Goal: Task Accomplishment & Management: Manage account settings

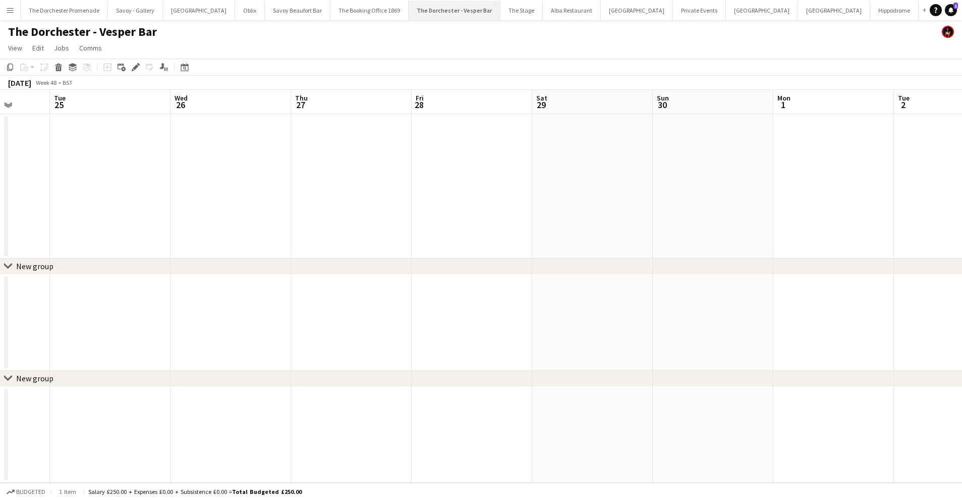
scroll to position [0, 347]
click at [494, 3] on app-icon "Close" at bounding box center [496, 5] width 4 height 4
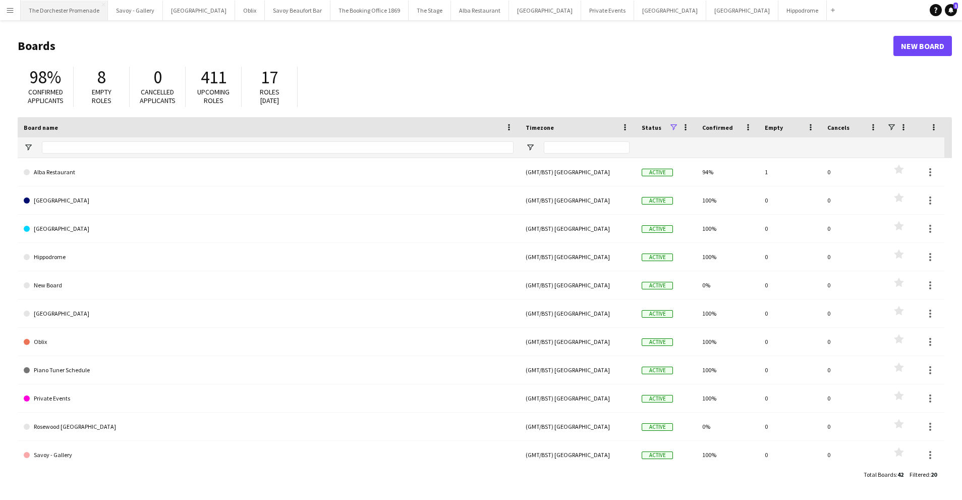
click at [61, 10] on button "The Dorchester Promenade Close" at bounding box center [64, 11] width 87 height 20
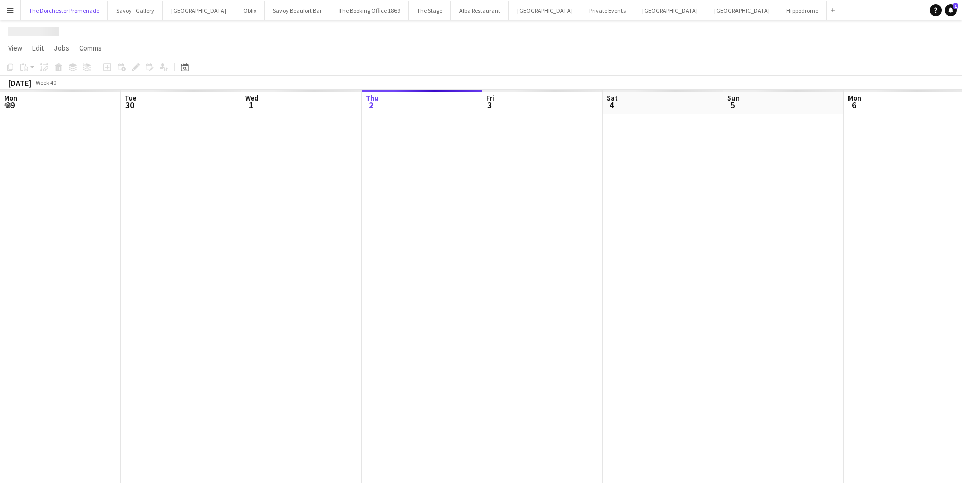
scroll to position [0, 241]
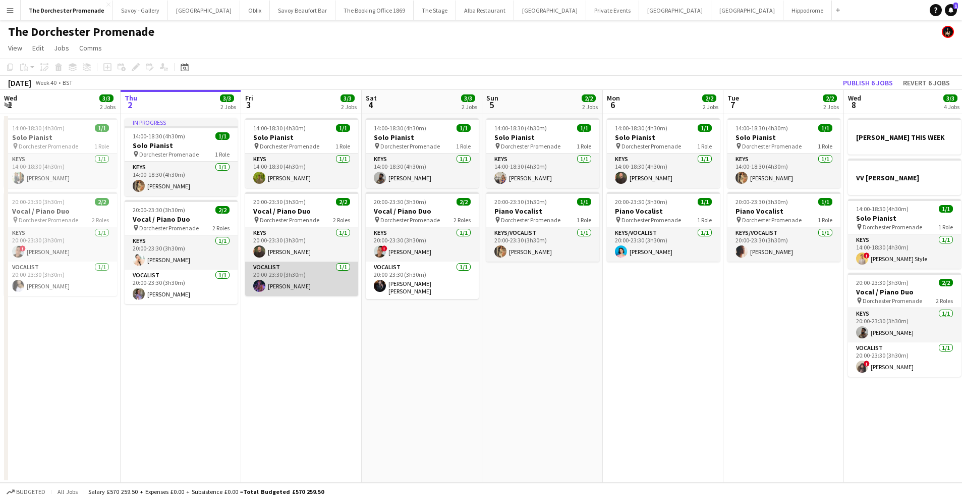
click at [315, 273] on app-card-role "Vocalist [DATE] 20:00-23:30 (3h30m) [PERSON_NAME]" at bounding box center [301, 278] width 113 height 34
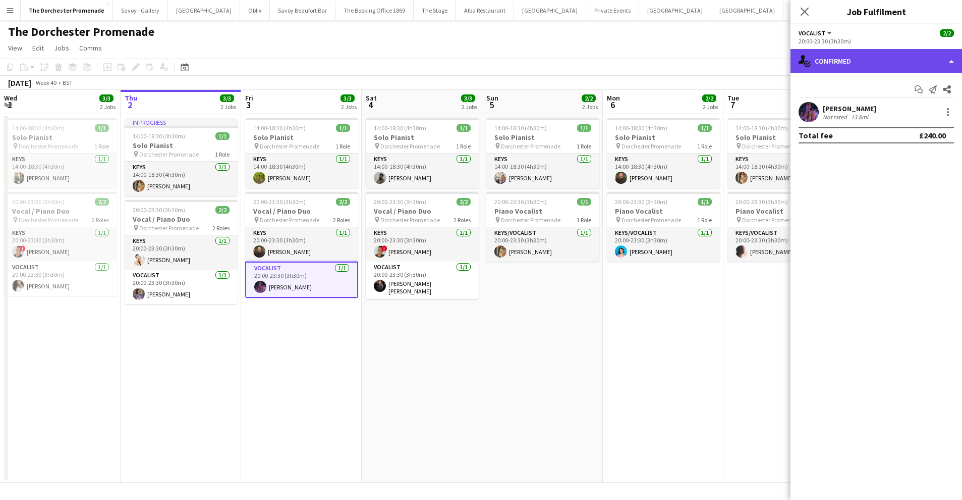
click at [858, 63] on div "single-neutral-actions-check-2 Confirmed" at bounding box center [877, 61] width 172 height 24
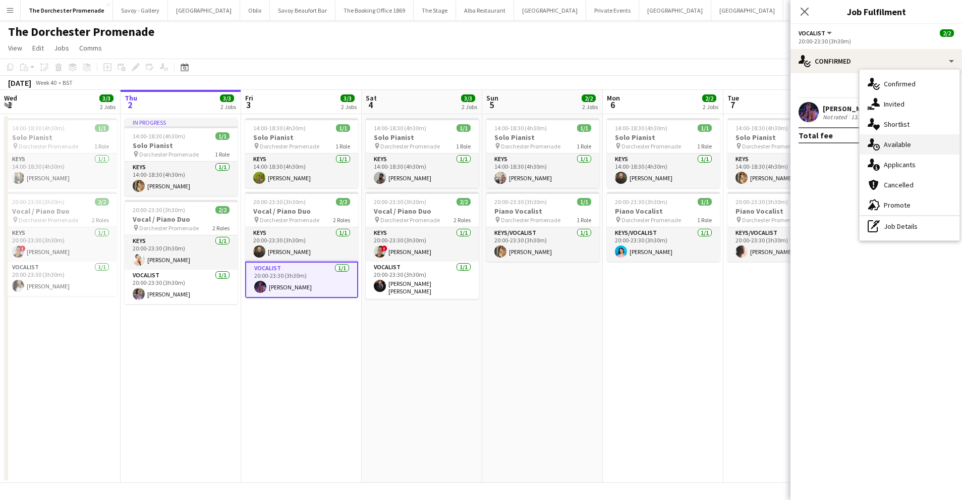
click at [895, 141] on span "Available" at bounding box center [897, 144] width 27 height 9
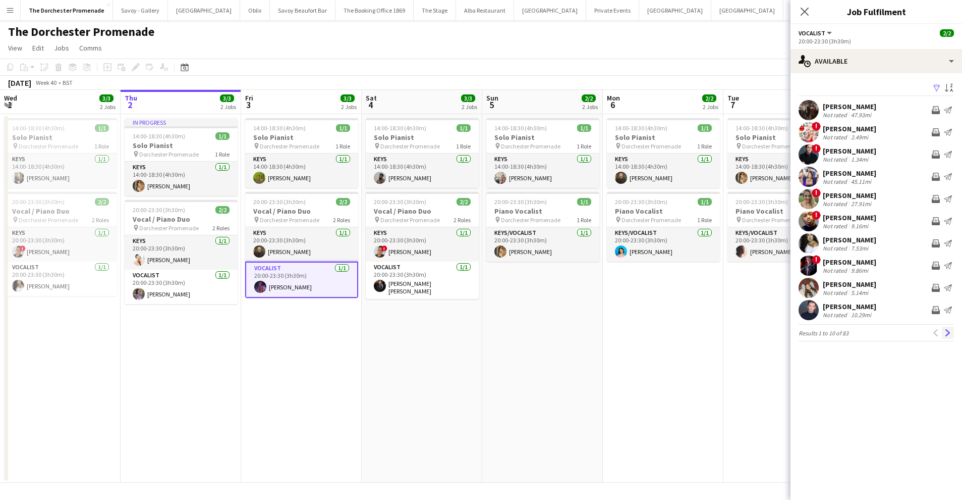
click at [950, 332] on app-icon "Next" at bounding box center [948, 332] width 7 height 7
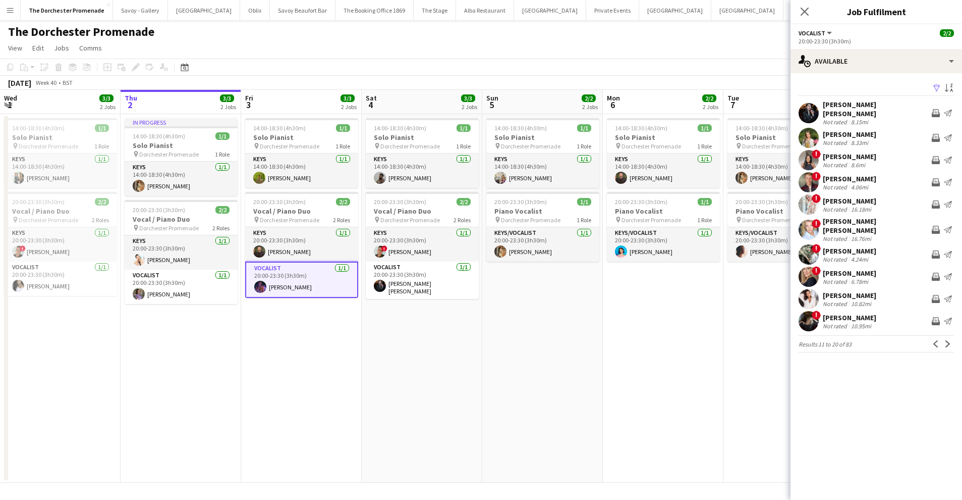
click at [950, 340] on app-icon "Next" at bounding box center [948, 343] width 7 height 7
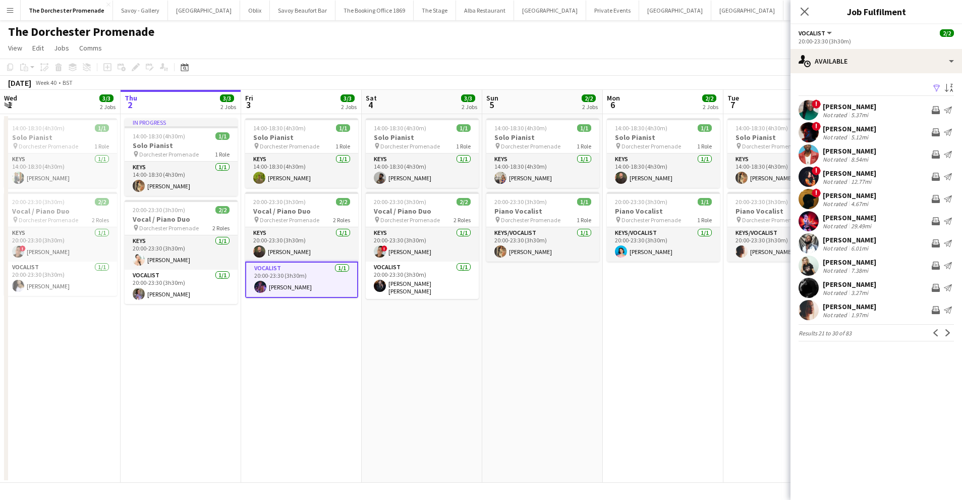
click at [950, 332] on app-icon "Next" at bounding box center [948, 332] width 7 height 7
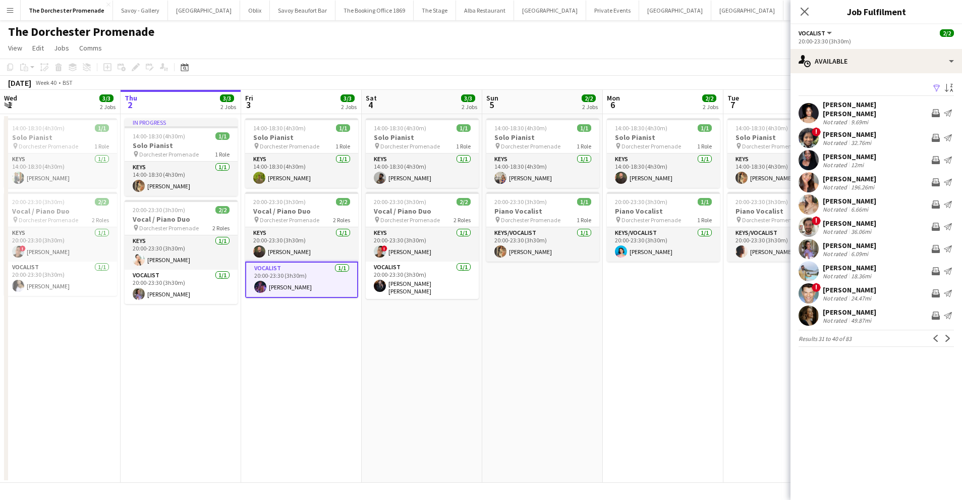
click at [950, 335] on app-icon "Next" at bounding box center [948, 338] width 7 height 7
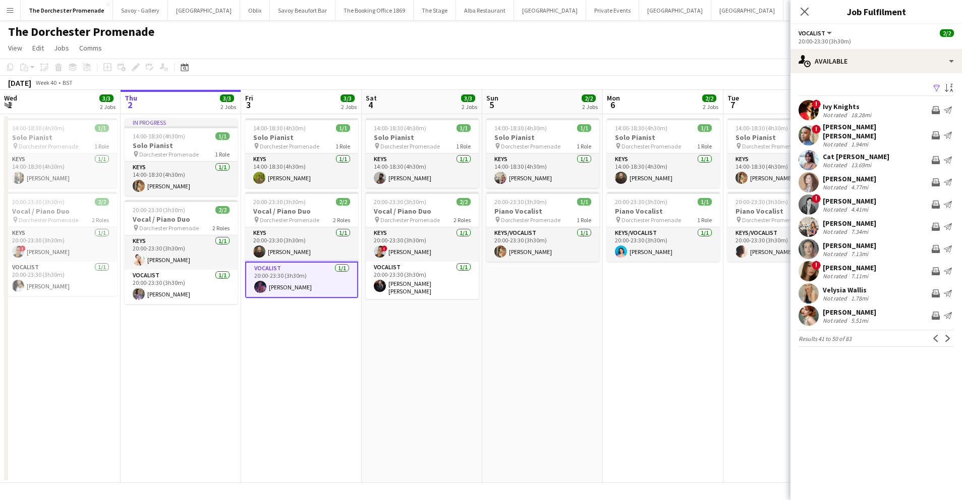
click at [950, 335] on app-icon "Next" at bounding box center [948, 338] width 7 height 7
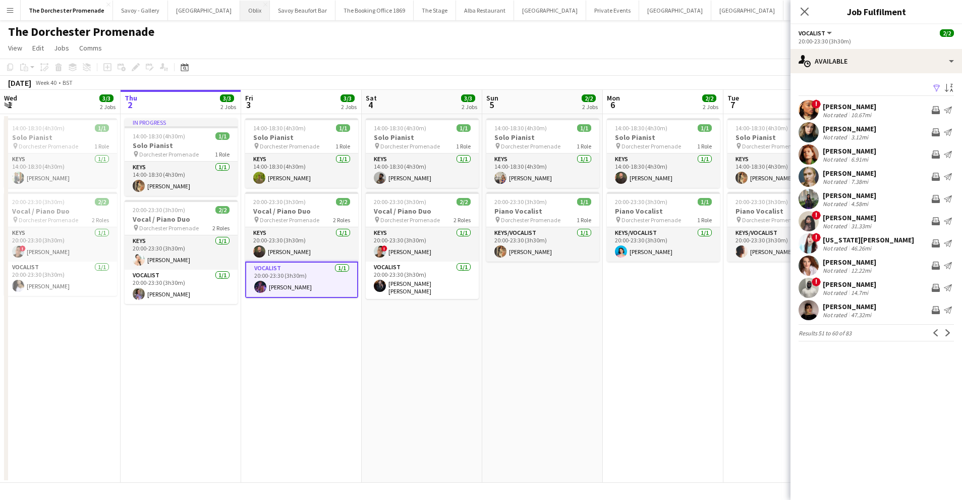
click at [240, 11] on button "Oblix Close" at bounding box center [255, 11] width 30 height 20
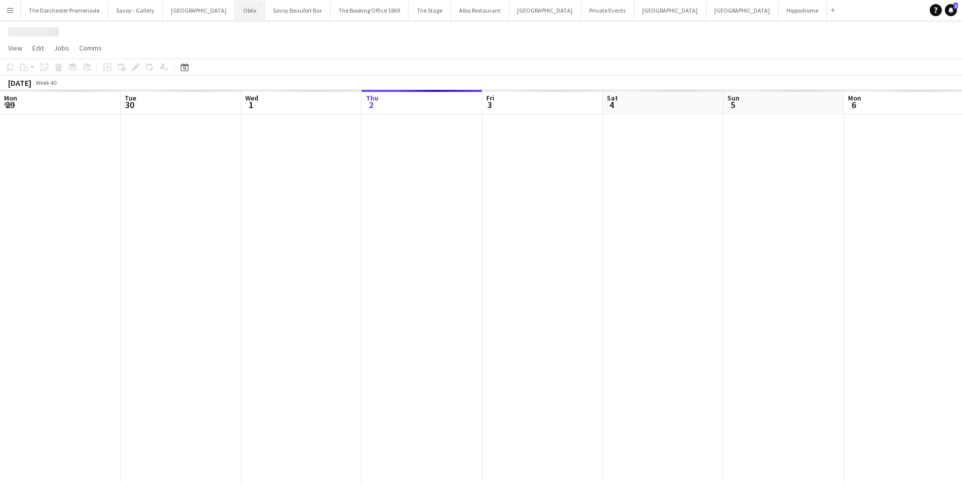
scroll to position [0, 241]
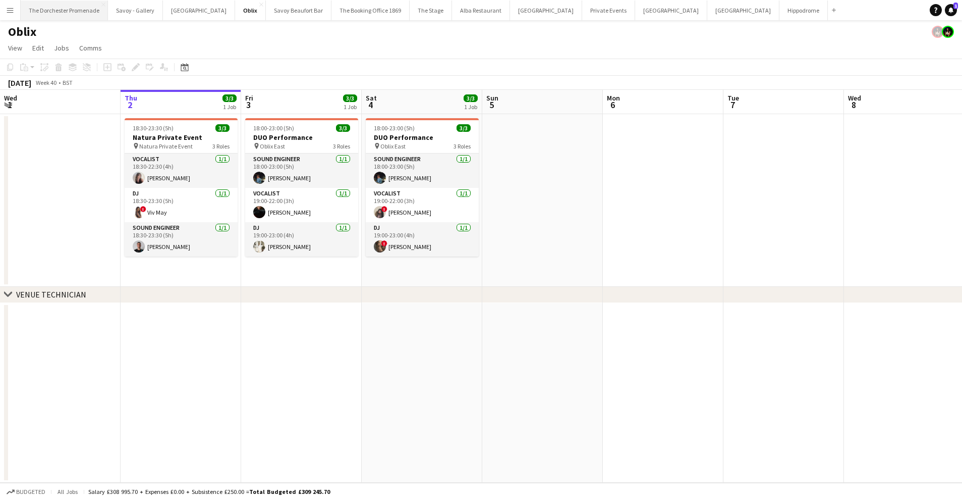
click at [68, 16] on button "The Dorchester Promenade Close" at bounding box center [64, 11] width 87 height 20
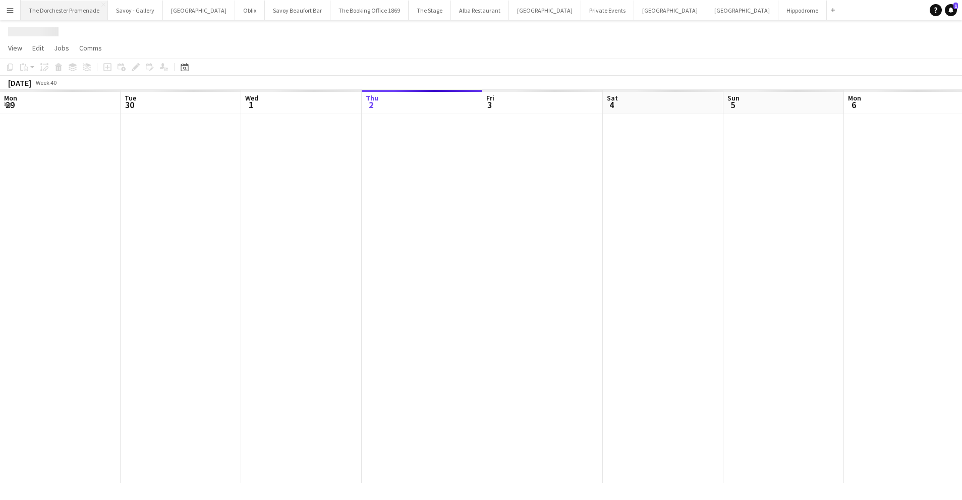
scroll to position [0, 241]
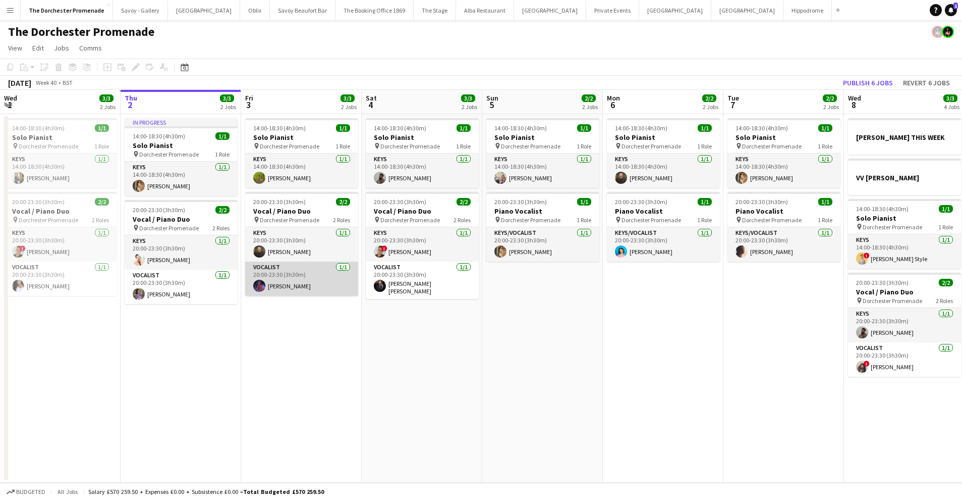
click at [284, 286] on app-card-role "Vocalist [DATE] 20:00-23:30 (3h30m) [PERSON_NAME]" at bounding box center [301, 278] width 113 height 34
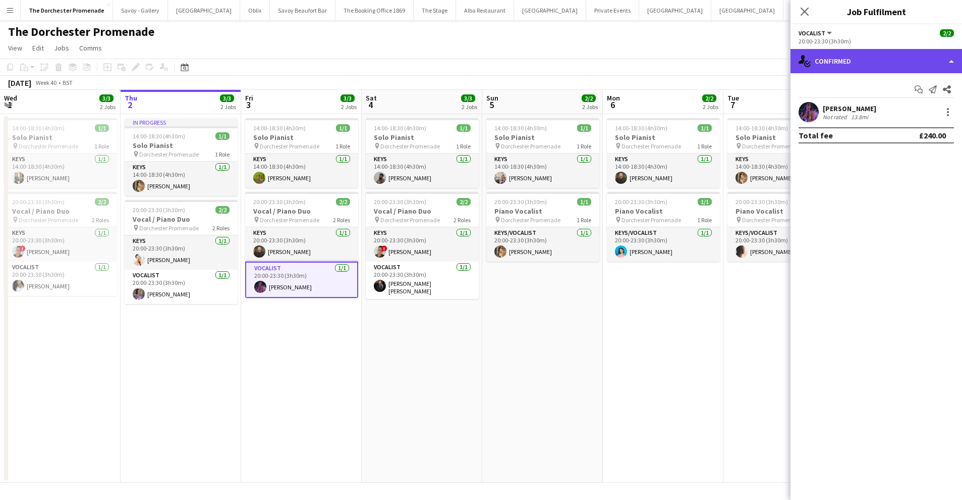
click at [908, 56] on div "single-neutral-actions-check-2 Confirmed" at bounding box center [877, 61] width 172 height 24
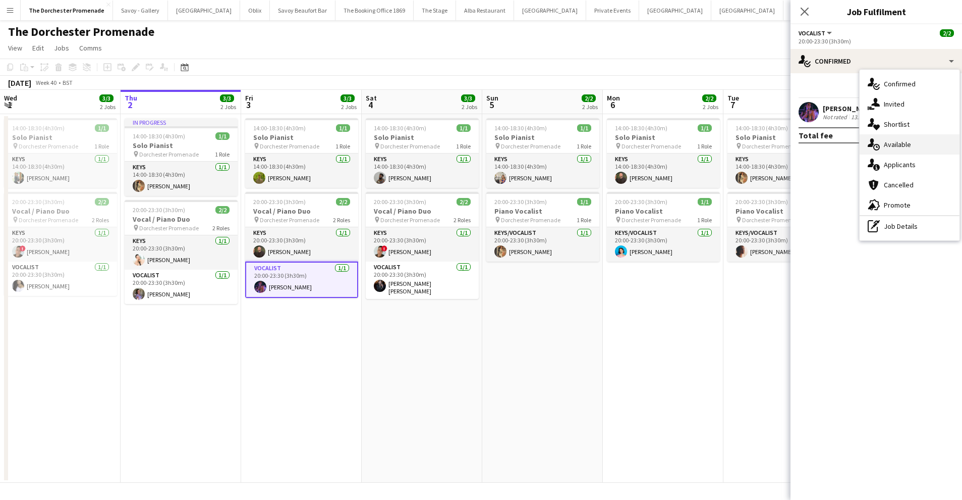
click at [914, 145] on div "single-neutral-actions-upload Available" at bounding box center [910, 144] width 100 height 20
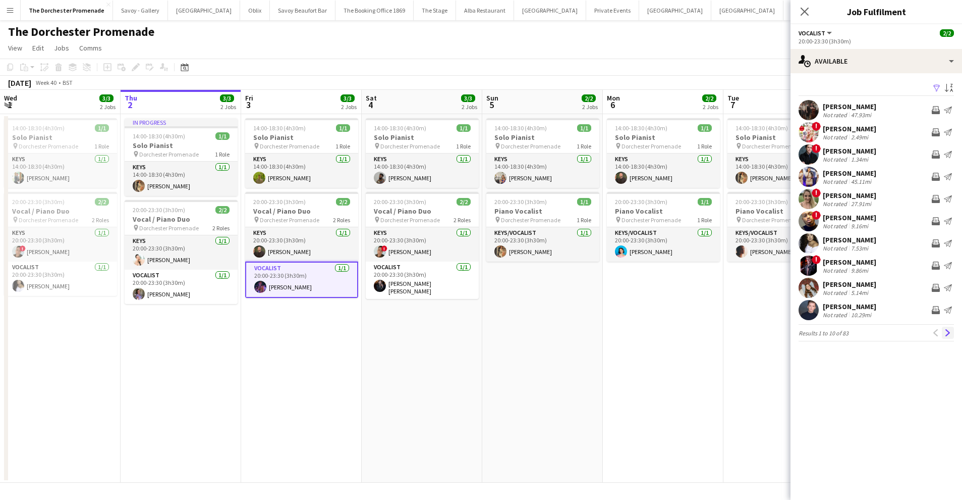
click at [948, 333] on app-icon "Next" at bounding box center [948, 332] width 7 height 7
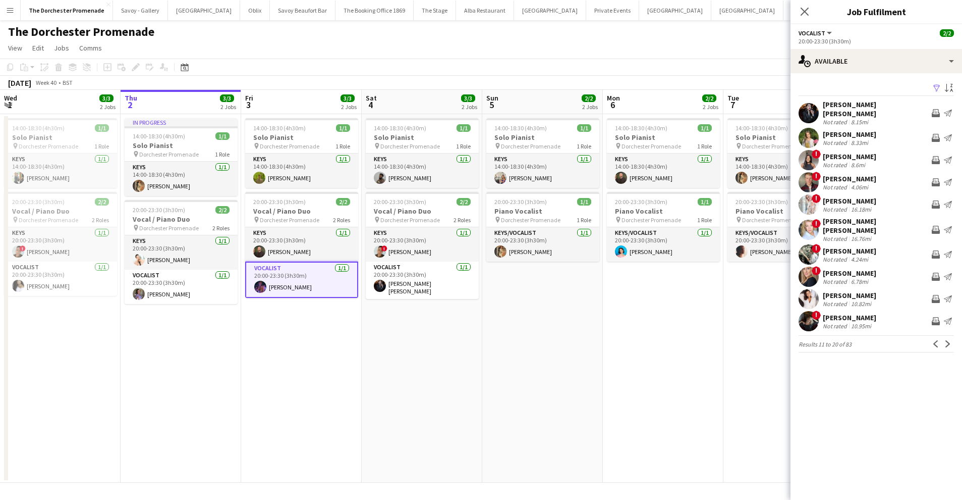
click at [948, 340] on app-icon "Next" at bounding box center [948, 343] width 7 height 7
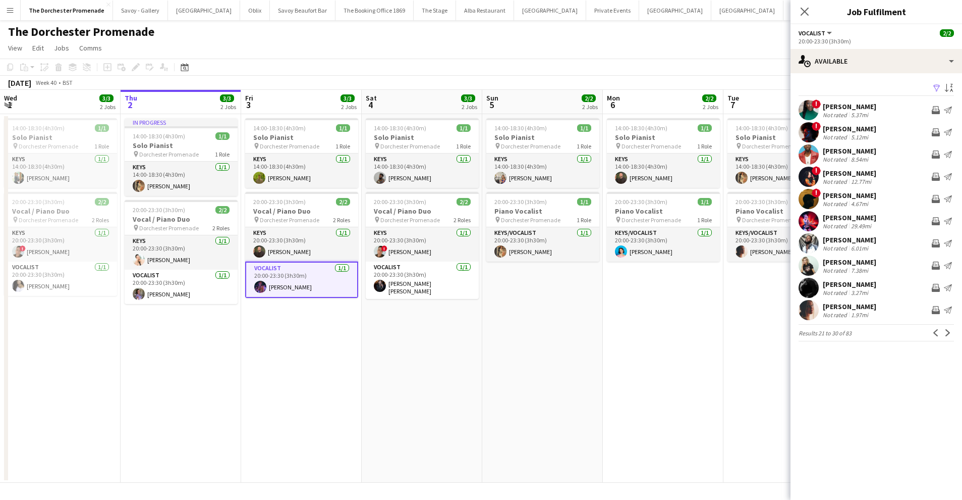
click at [948, 333] on app-icon "Next" at bounding box center [948, 332] width 7 height 7
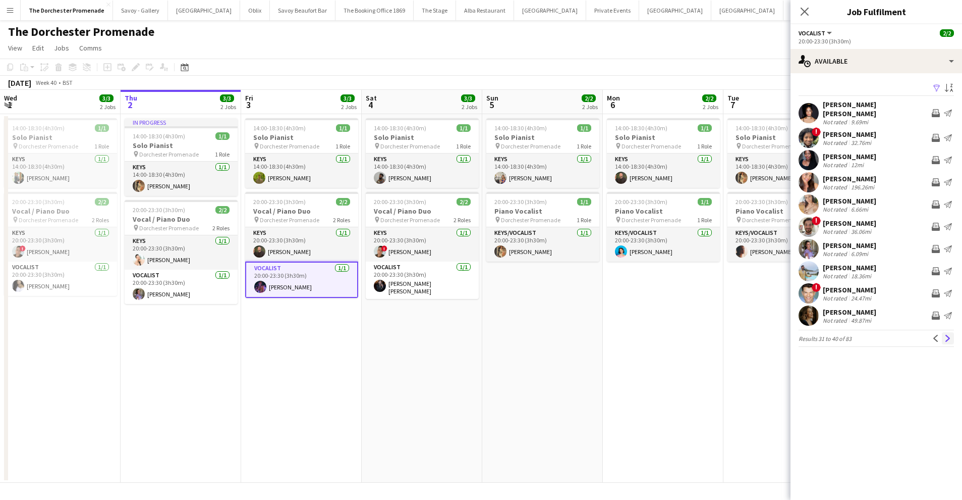
click at [946, 335] on app-icon "Next" at bounding box center [948, 338] width 7 height 7
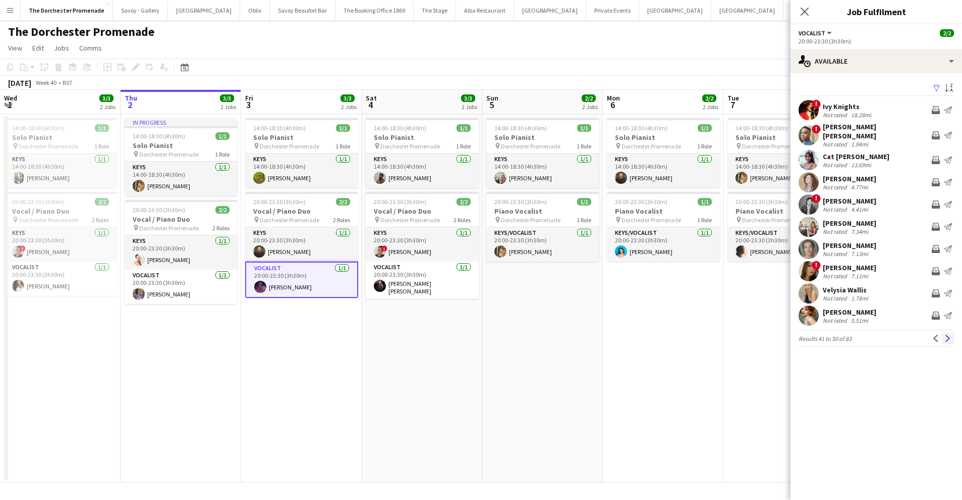
click at [946, 335] on app-icon "Next" at bounding box center [948, 338] width 7 height 7
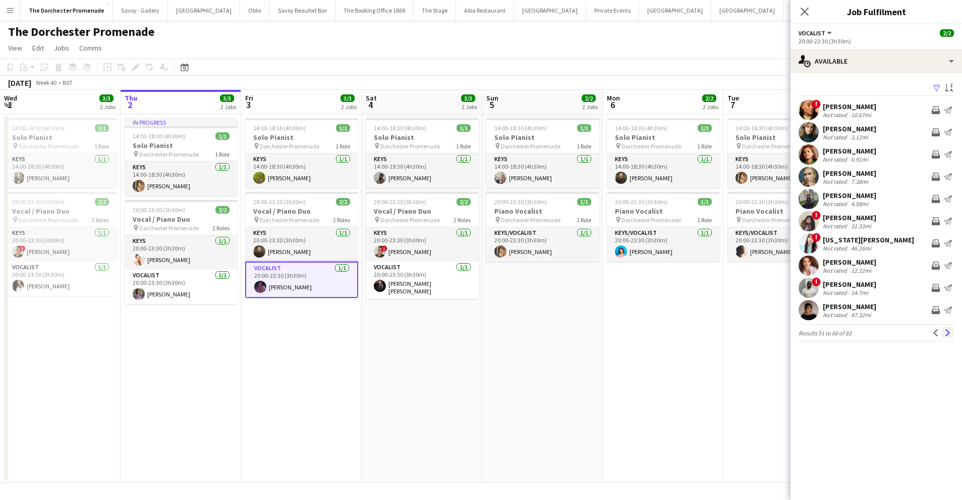
click at [948, 335] on app-icon "Next" at bounding box center [948, 332] width 7 height 7
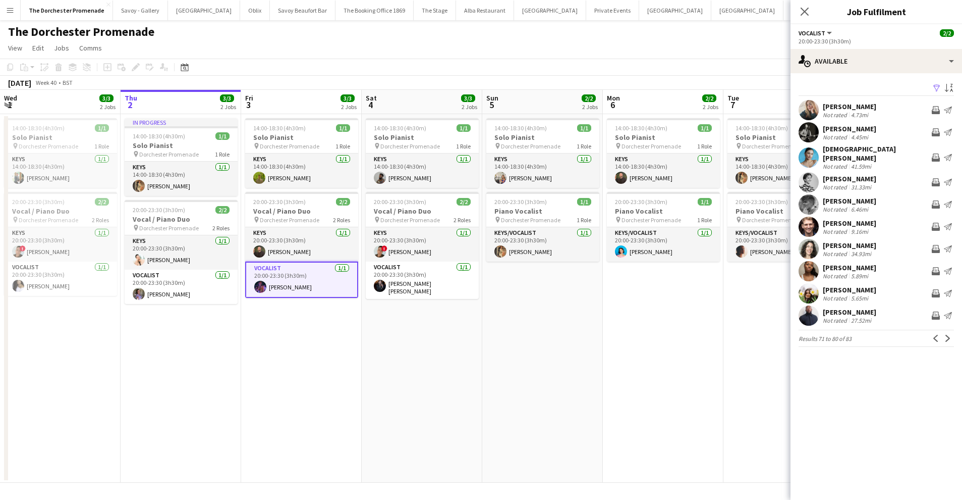
click at [948, 335] on app-icon "Next" at bounding box center [948, 338] width 7 height 7
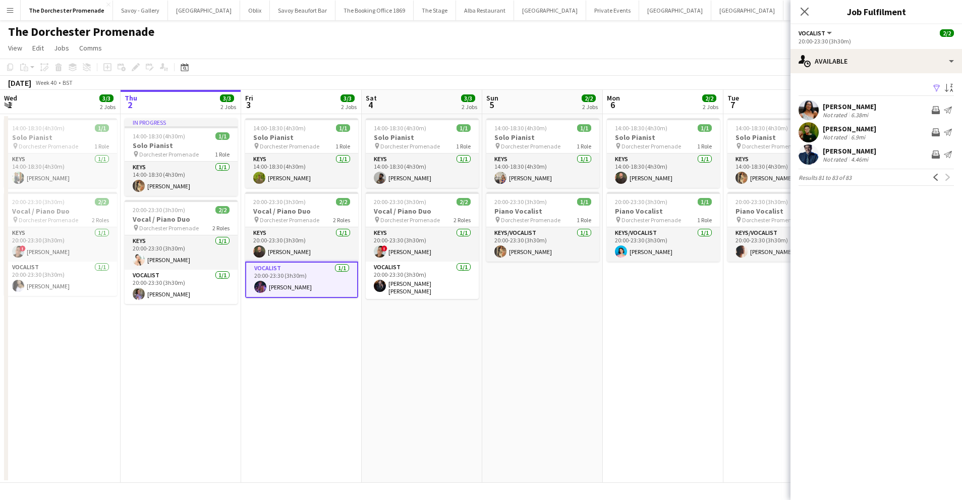
click at [13, 11] on app-icon "Menu" at bounding box center [10, 10] width 8 height 8
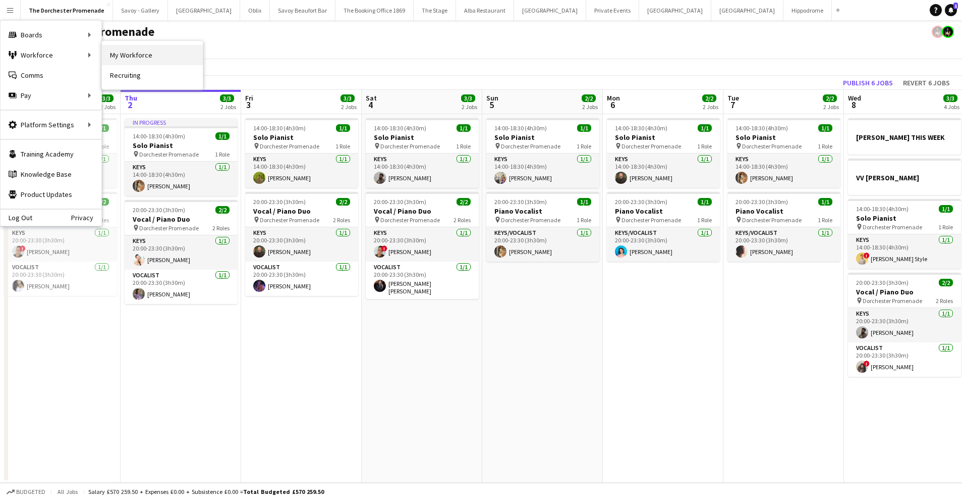
click at [156, 59] on link "My Workforce" at bounding box center [152, 55] width 101 height 20
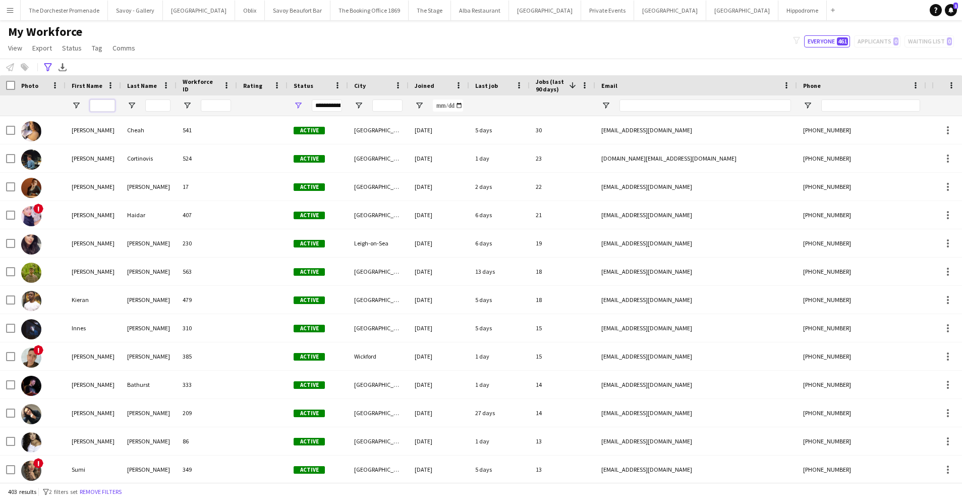
click at [99, 106] on input "First Name Filter Input" at bounding box center [102, 105] width 25 height 12
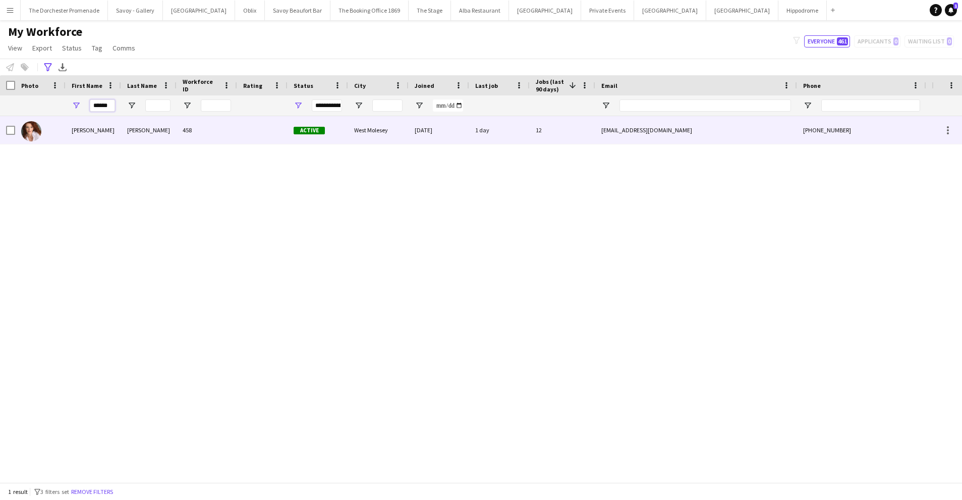
type input "******"
click at [217, 134] on div "458" at bounding box center [207, 130] width 61 height 28
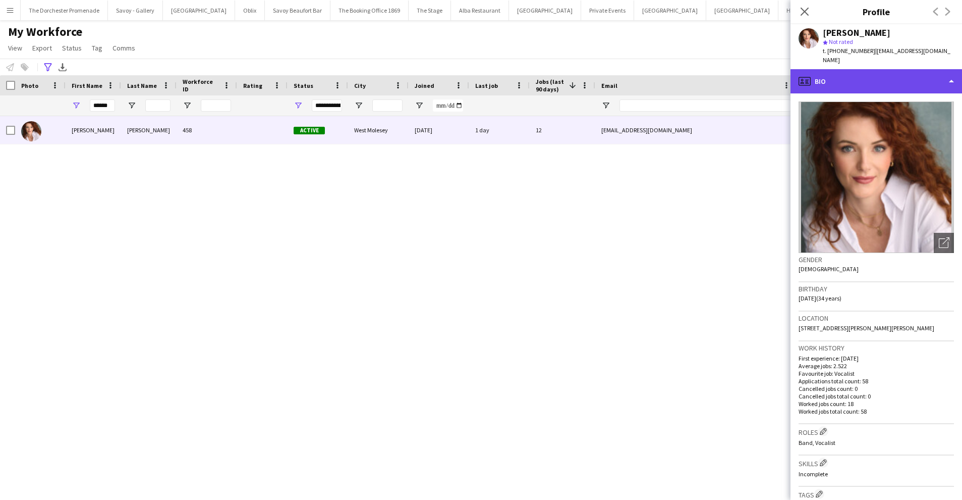
click at [838, 70] on div "profile Bio" at bounding box center [877, 81] width 172 height 24
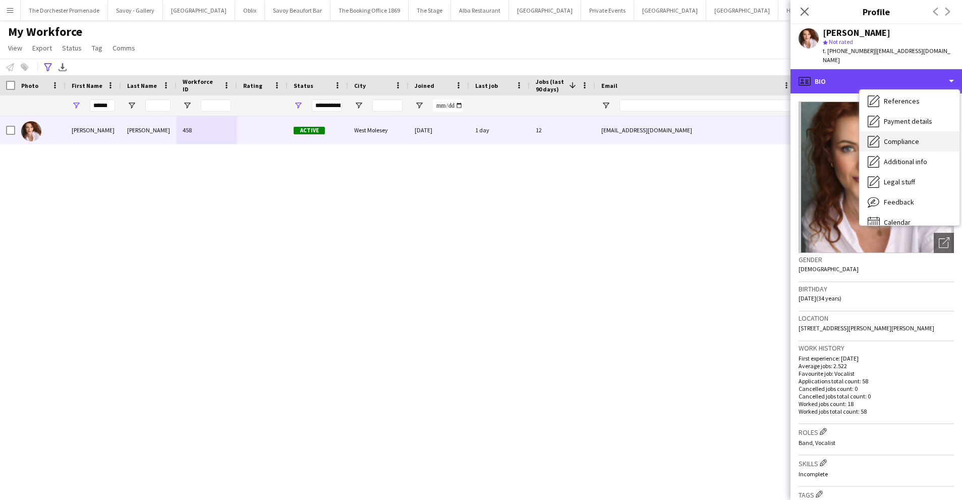
scroll to position [115, 0]
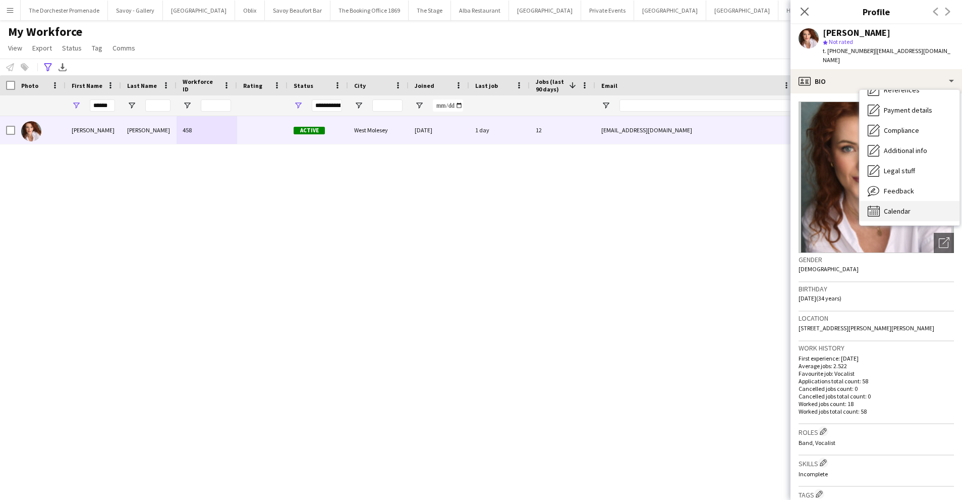
click at [915, 201] on div "Calendar Calendar" at bounding box center [910, 211] width 100 height 20
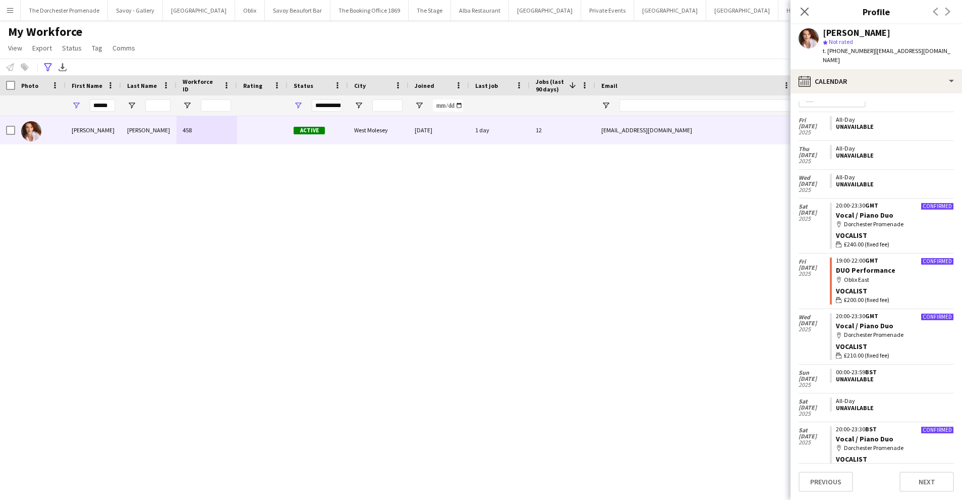
scroll to position [0, 0]
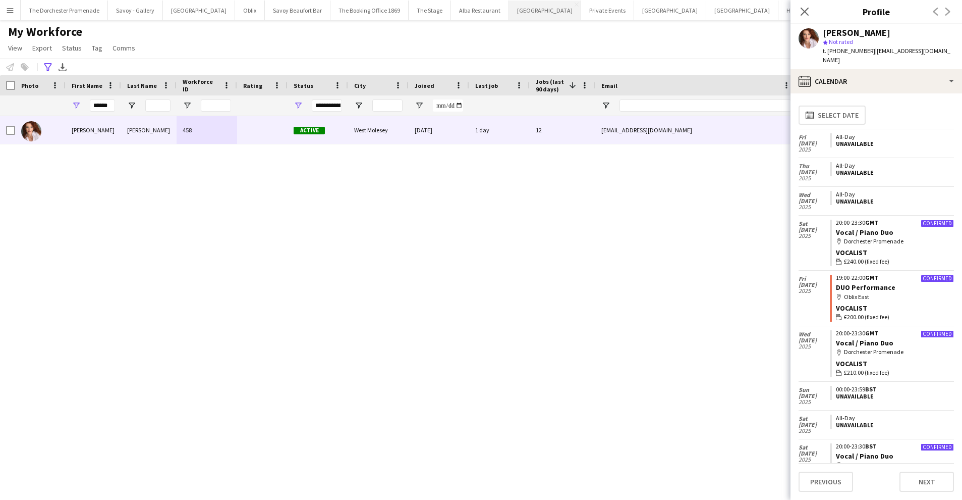
click at [509, 12] on button "[GEOGRAPHIC_DATA]" at bounding box center [545, 11] width 72 height 20
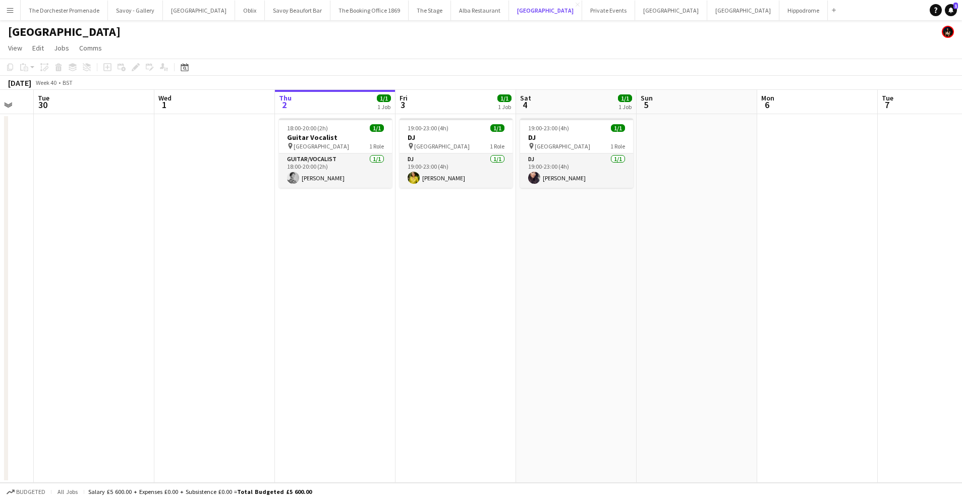
scroll to position [0, 375]
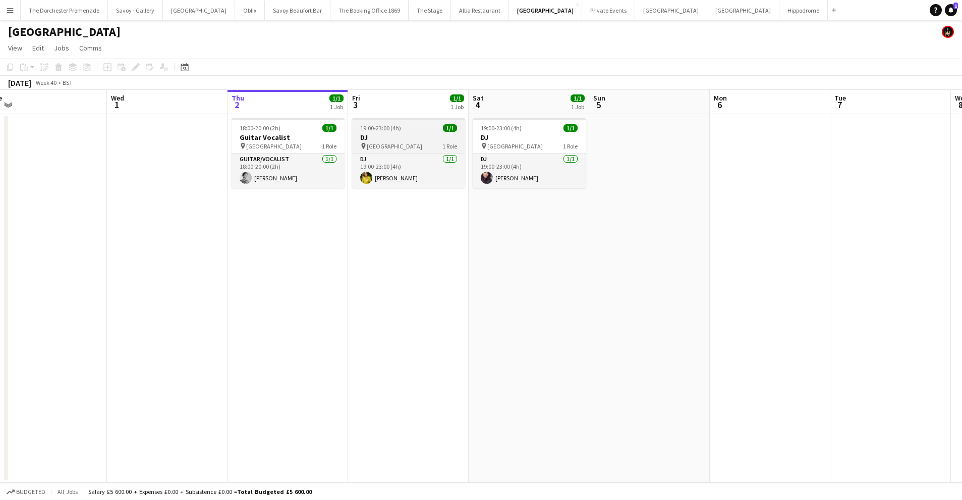
click at [400, 139] on h3 "DJ" at bounding box center [408, 137] width 113 height 9
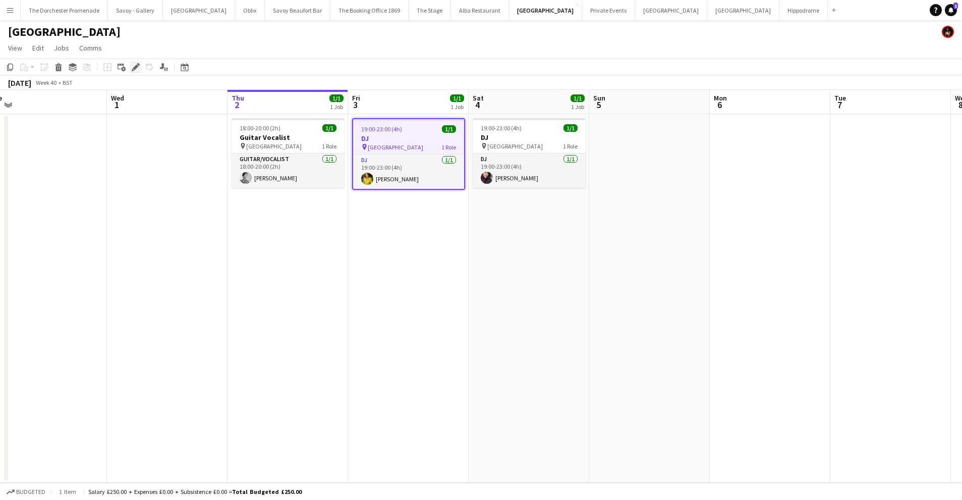
click at [137, 66] on icon at bounding box center [136, 68] width 6 height 6
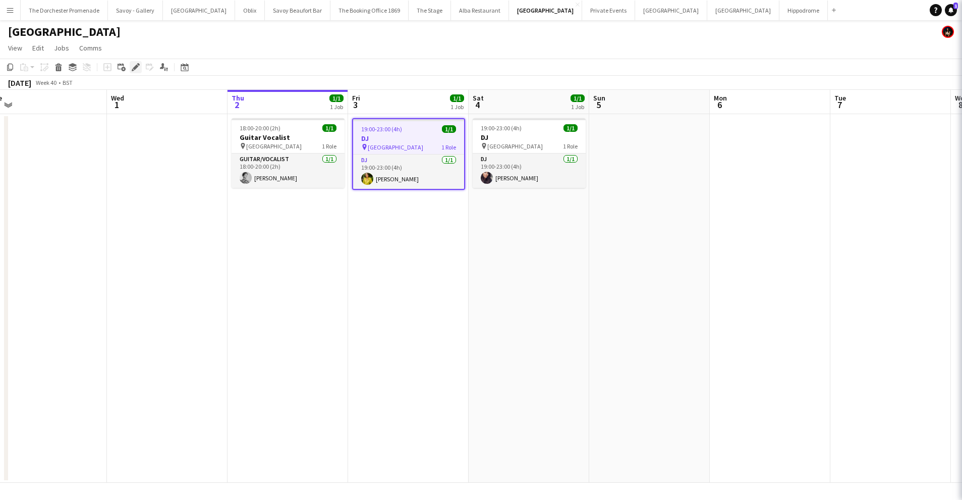
type input "**"
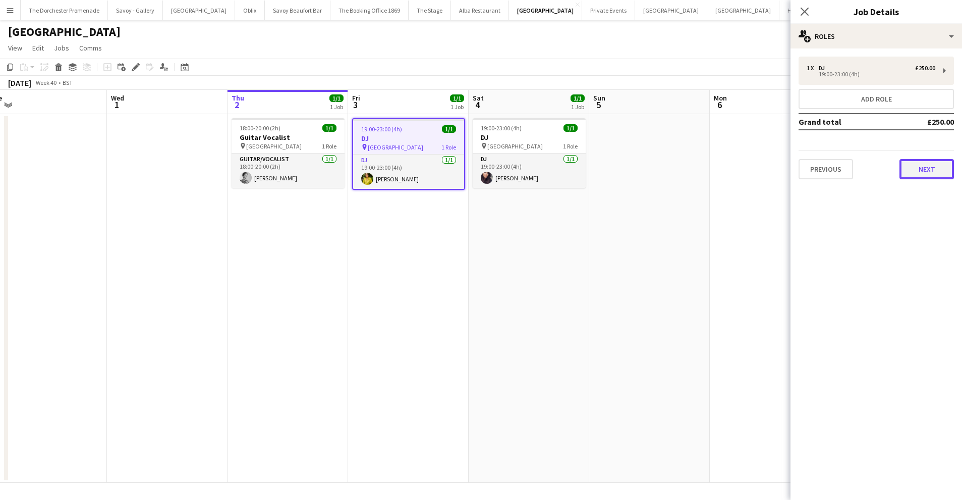
click at [935, 171] on button "Next" at bounding box center [927, 169] width 55 height 20
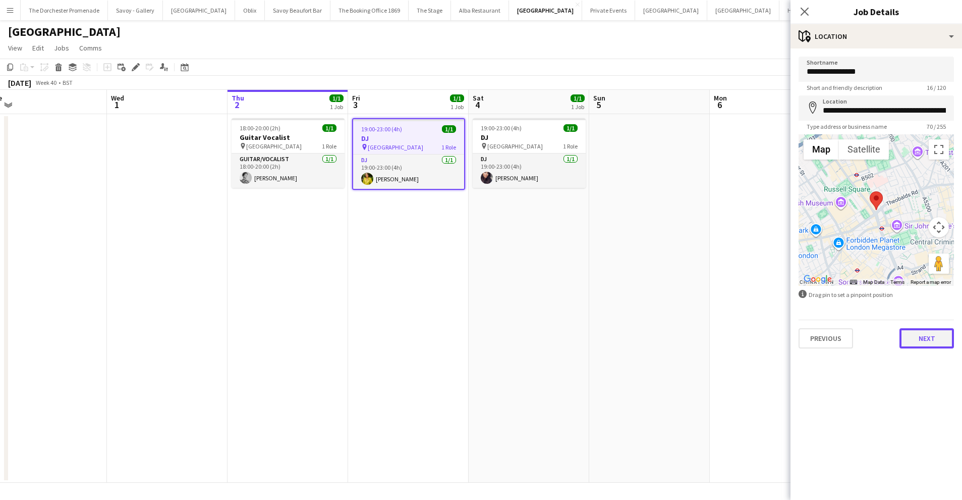
click at [933, 334] on button "Next" at bounding box center [927, 338] width 55 height 20
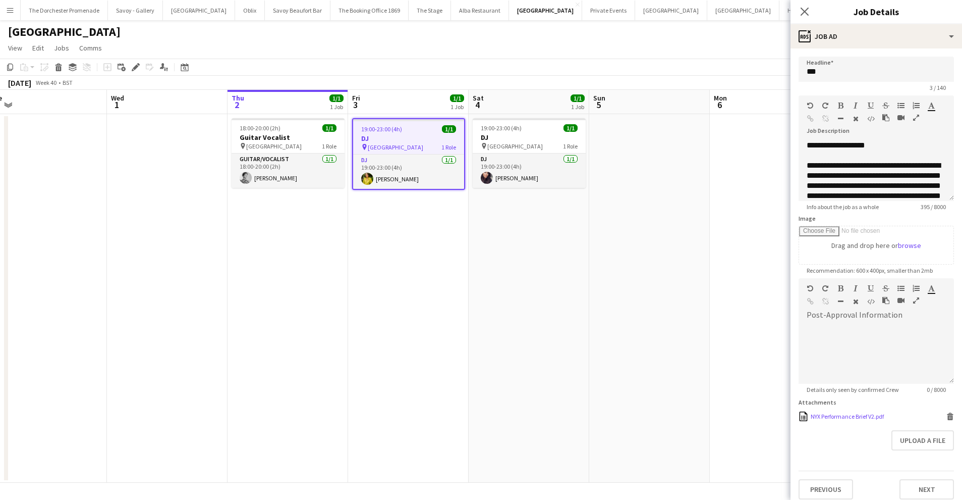
click at [857, 413] on div "NYX Performance Brief V2.pdf" at bounding box center [847, 416] width 73 height 8
